Goal: Task Accomplishment & Management: Use online tool/utility

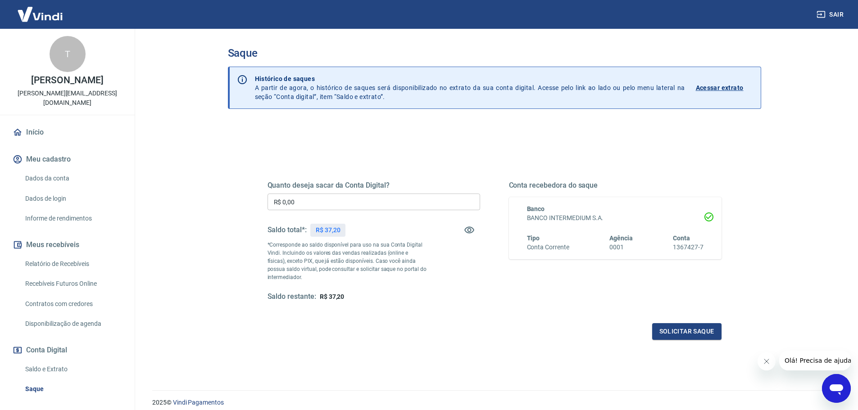
click at [426, 204] on input "R$ 0,00" at bounding box center [374, 202] width 213 height 17
type input "R$ 37,20"
click at [676, 340] on button "Solicitar saque" at bounding box center [686, 331] width 69 height 17
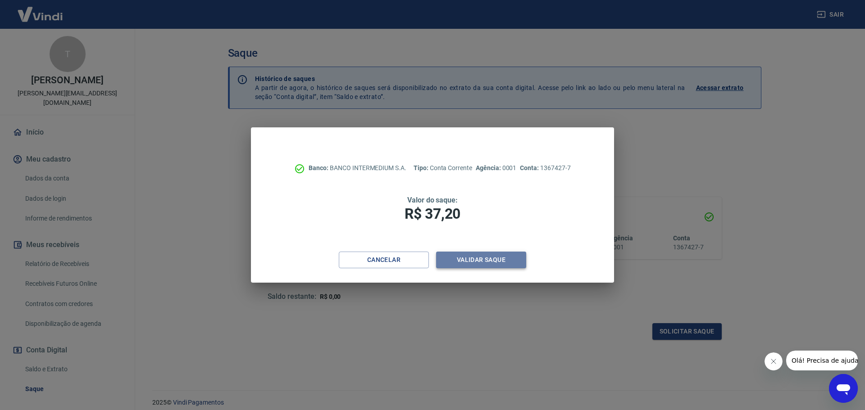
click at [513, 254] on button "Validar saque" at bounding box center [481, 260] width 90 height 17
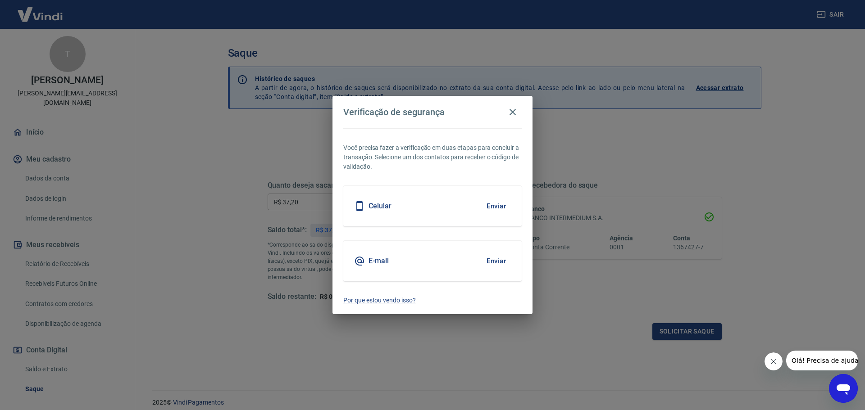
click at [501, 208] on button "Enviar" at bounding box center [495, 206] width 29 height 19
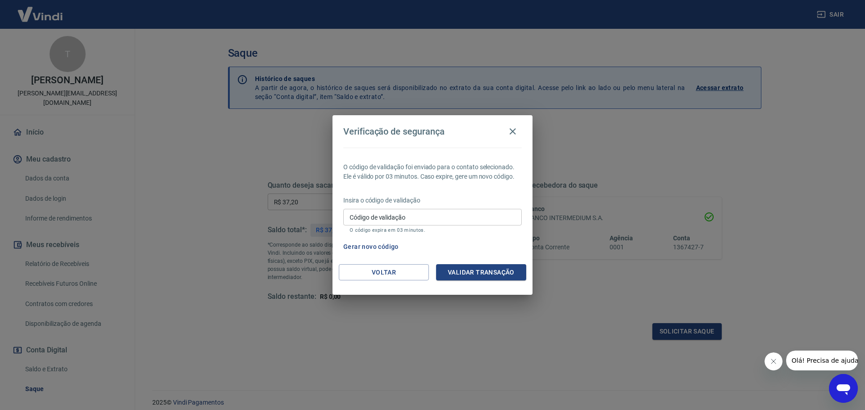
click at [436, 215] on input "Código de validação" at bounding box center [432, 217] width 178 height 17
type input "879914"
click at [446, 266] on button "Validar transação" at bounding box center [481, 272] width 90 height 17
